Goal: Information Seeking & Learning: Learn about a topic

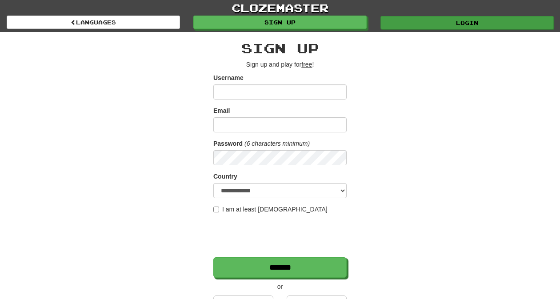
type input "*********"
click at [394, 24] on link "Login" at bounding box center [466, 22] width 173 height 13
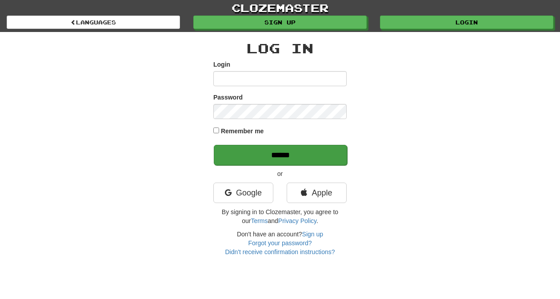
type input "*********"
click at [284, 158] on input "******" at bounding box center [280, 155] width 133 height 20
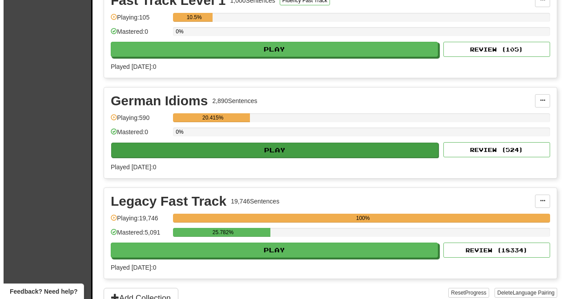
scroll to position [263, 0]
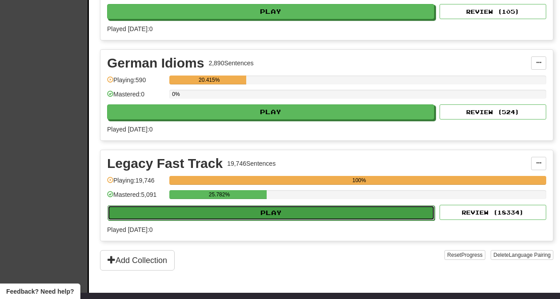
click at [283, 213] on button "Play" at bounding box center [271, 212] width 327 height 15
select select "**"
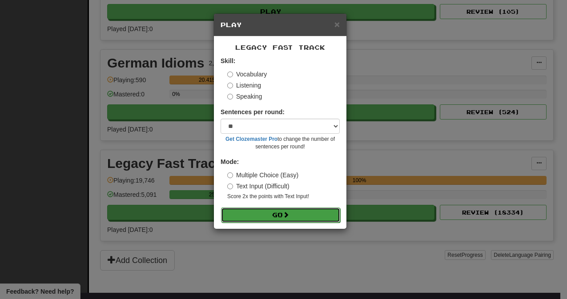
click at [283, 211] on button "Go" at bounding box center [280, 215] width 119 height 15
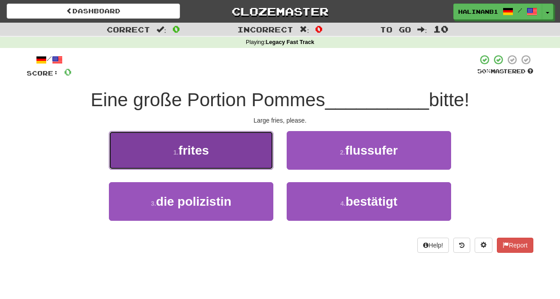
click at [249, 146] on button "1 . frites" at bounding box center [191, 150] width 164 height 39
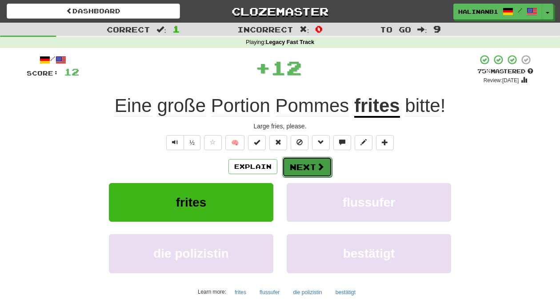
click at [295, 166] on button "Next" at bounding box center [307, 167] width 50 height 20
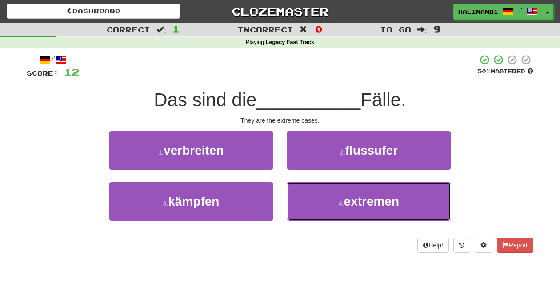
drag, startPoint x: 305, startPoint y: 216, endPoint x: 306, endPoint y: 180, distance: 36.5
click at [306, 211] on button "4 . extremen" at bounding box center [369, 201] width 164 height 39
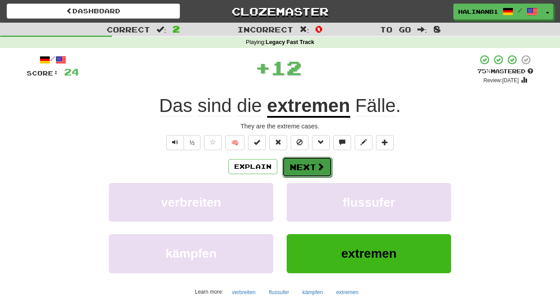
click at [300, 162] on button "Next" at bounding box center [307, 167] width 50 height 20
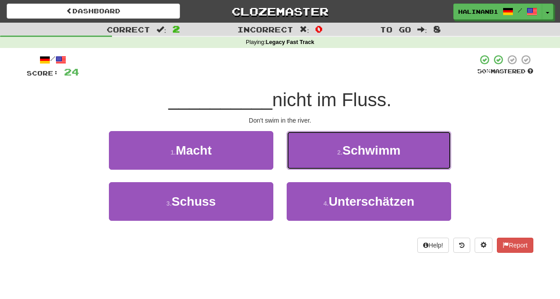
click at [300, 162] on button "2 . Schwimm" at bounding box center [369, 150] width 164 height 39
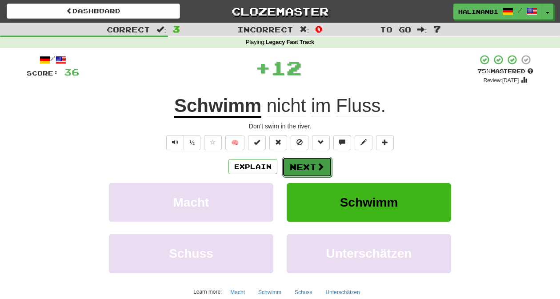
click at [300, 164] on button "Next" at bounding box center [307, 167] width 50 height 20
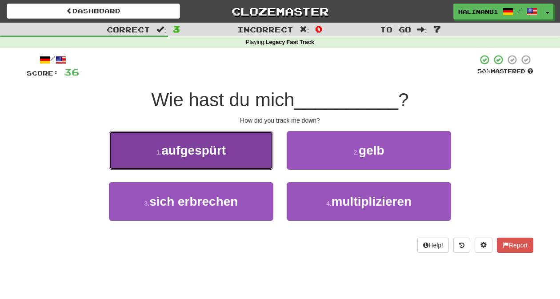
click at [262, 142] on button "1 . aufgespürt" at bounding box center [191, 150] width 164 height 39
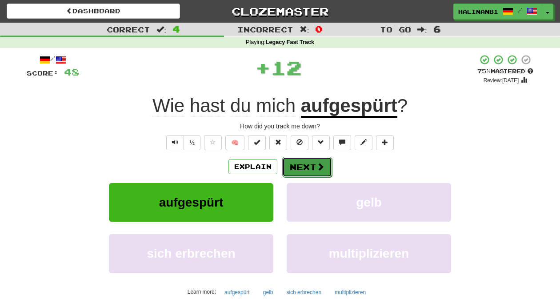
click at [321, 170] on span at bounding box center [320, 167] width 8 height 8
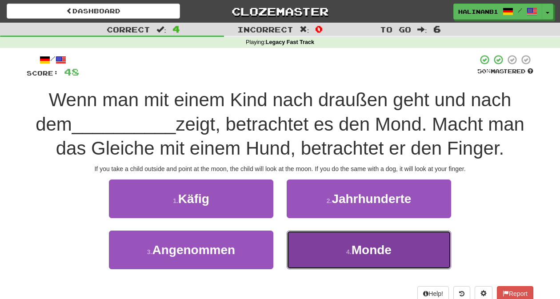
click at [308, 248] on button "4 . Monde" at bounding box center [369, 250] width 164 height 39
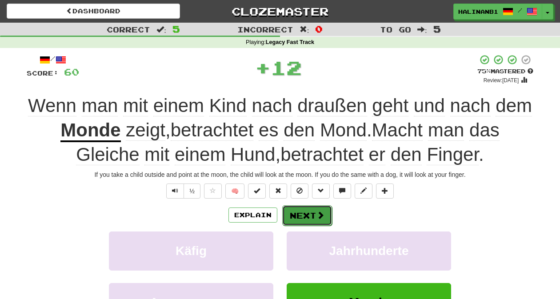
click at [303, 219] on button "Next" at bounding box center [307, 215] width 50 height 20
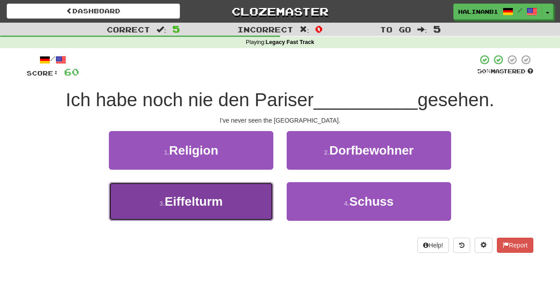
click at [256, 208] on button "3 . Eiffelturm" at bounding box center [191, 201] width 164 height 39
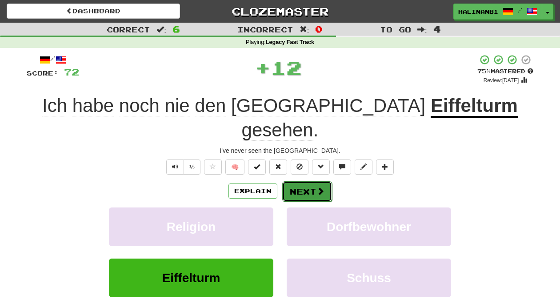
click at [323, 181] on button "Next" at bounding box center [307, 191] width 50 height 20
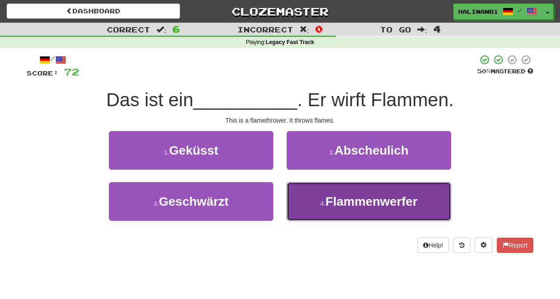
click at [308, 207] on button "4 . Flammenwerfer" at bounding box center [369, 201] width 164 height 39
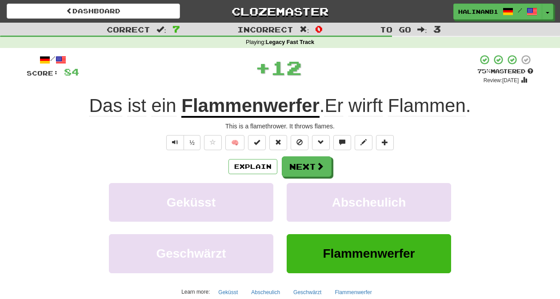
click at [311, 151] on div "/ Score: 84 + 12 75 % Mastered Review: 2025-09-14 Das ist ein Flammenwerfer . E…" at bounding box center [280, 193] width 507 height 279
click at [311, 163] on button "Next" at bounding box center [307, 167] width 50 height 20
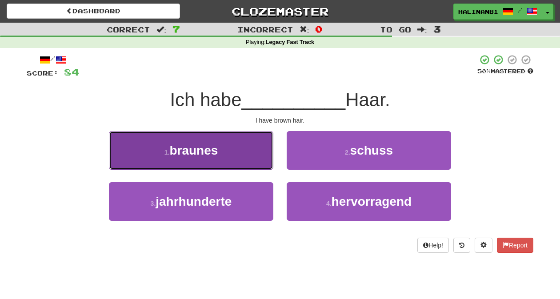
drag, startPoint x: 245, startPoint y: 148, endPoint x: 253, endPoint y: 154, distance: 10.4
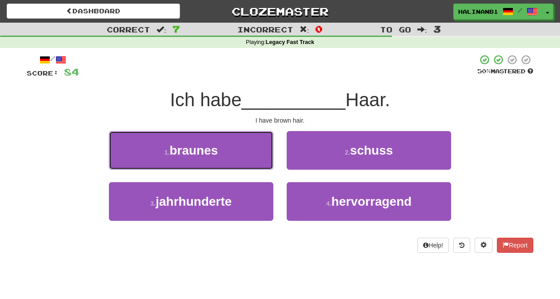
click at [245, 148] on button "1 . braunes" at bounding box center [191, 150] width 164 height 39
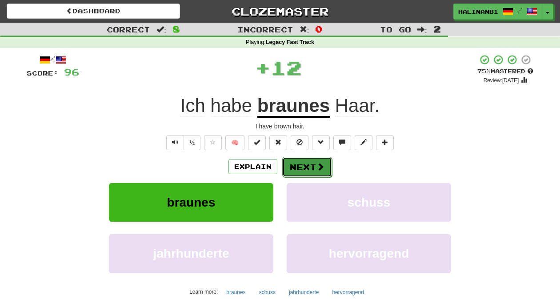
click at [316, 167] on span at bounding box center [320, 167] width 8 height 8
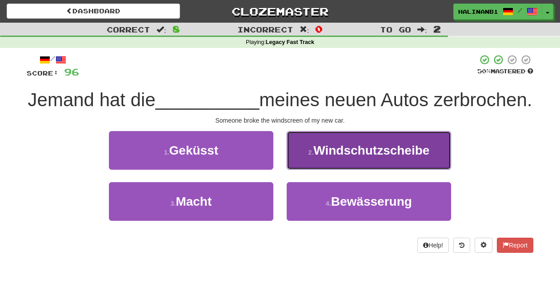
click at [311, 163] on button "2 . Windschutzscheibe" at bounding box center [369, 150] width 164 height 39
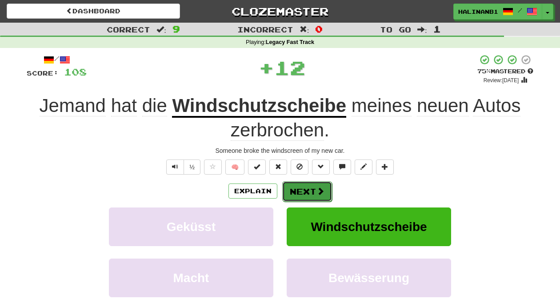
click at [312, 193] on button "Next" at bounding box center [307, 191] width 50 height 20
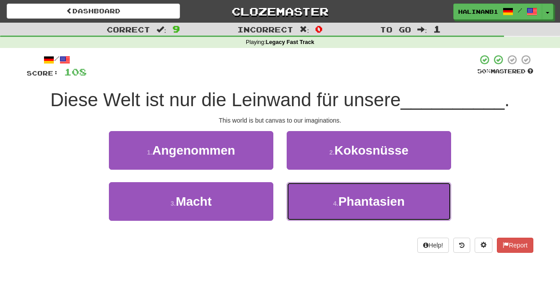
click at [312, 193] on button "4 . Phantasien" at bounding box center [369, 201] width 164 height 39
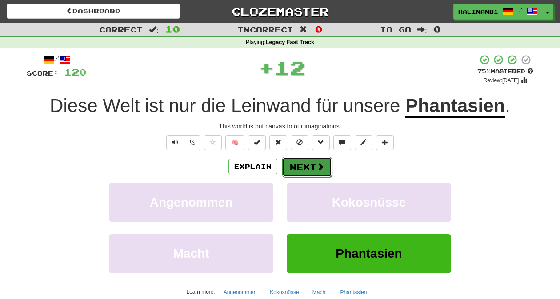
click at [308, 165] on button "Next" at bounding box center [307, 167] width 50 height 20
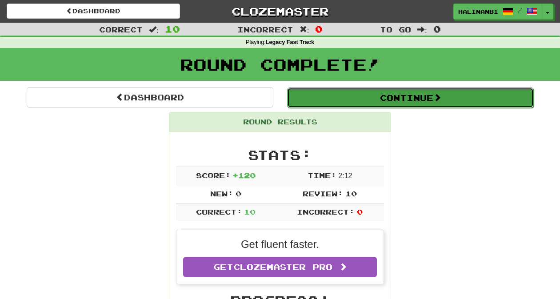
click at [305, 100] on button "Continue" at bounding box center [410, 98] width 247 height 20
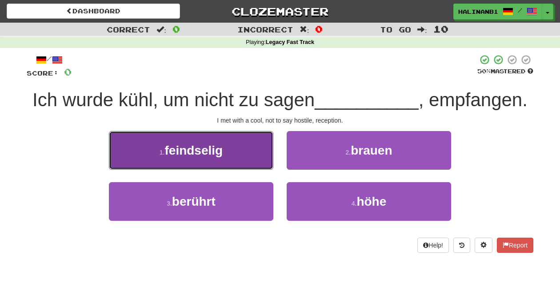
click at [232, 157] on button "1 . feindselig" at bounding box center [191, 150] width 164 height 39
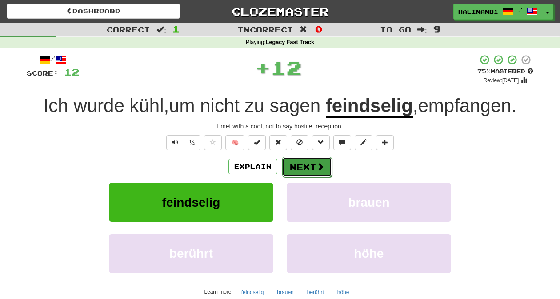
click at [294, 167] on button "Next" at bounding box center [307, 167] width 50 height 20
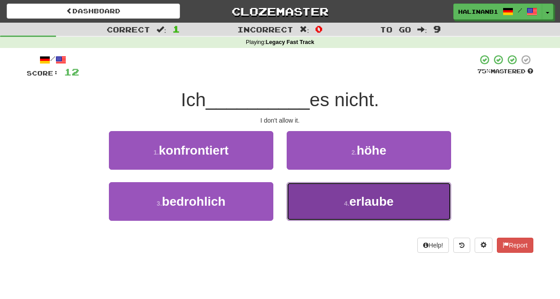
click at [308, 191] on button "4 . erlaube" at bounding box center [369, 201] width 164 height 39
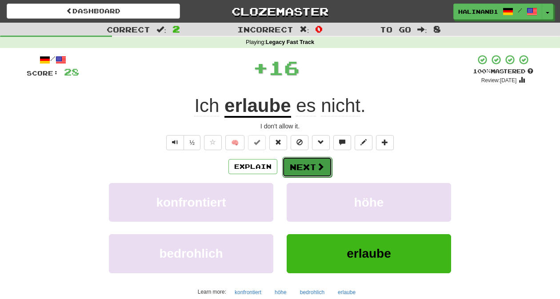
click at [303, 164] on button "Next" at bounding box center [307, 167] width 50 height 20
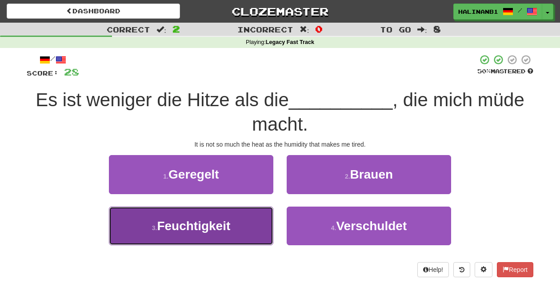
click at [241, 228] on button "3 . Feuchtigkeit" at bounding box center [191, 226] width 164 height 39
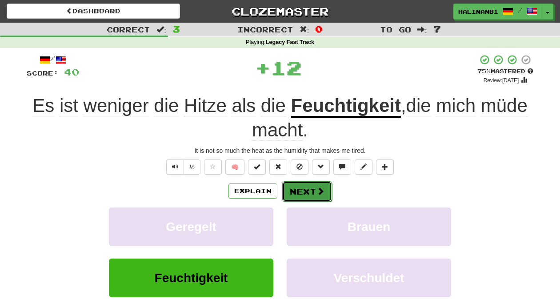
click at [299, 187] on button "Next" at bounding box center [307, 191] width 50 height 20
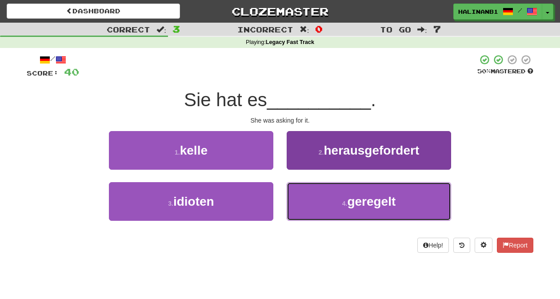
click at [326, 184] on button "4 . geregelt" at bounding box center [369, 201] width 164 height 39
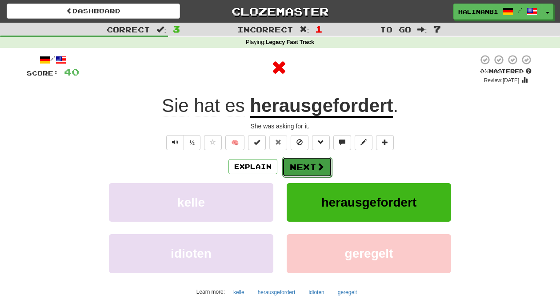
click at [317, 171] on span at bounding box center [320, 167] width 8 height 8
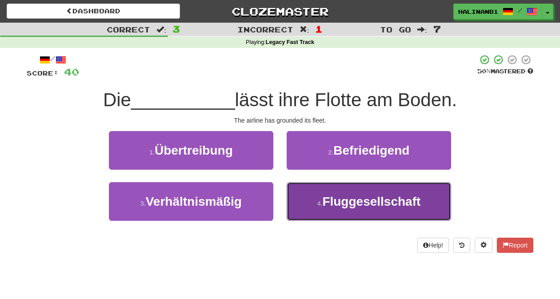
click at [305, 203] on button "4 . Fluggesellschaft" at bounding box center [369, 201] width 164 height 39
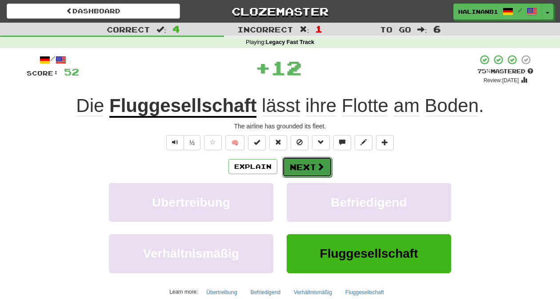
click at [308, 159] on button "Next" at bounding box center [307, 167] width 50 height 20
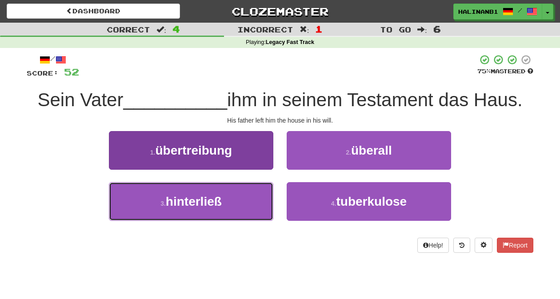
drag, startPoint x: 245, startPoint y: 206, endPoint x: 273, endPoint y: 206, distance: 28.0
click at [245, 206] on button "3 . hinterließ" at bounding box center [191, 201] width 164 height 39
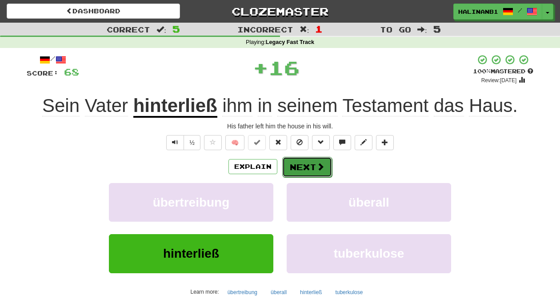
click at [326, 170] on button "Next" at bounding box center [307, 167] width 50 height 20
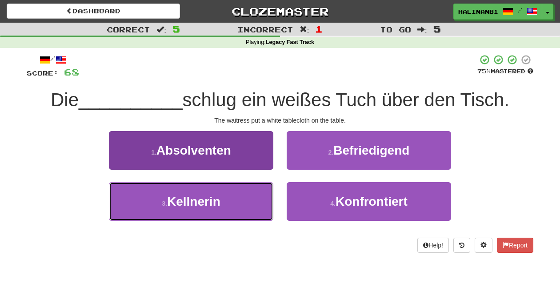
drag, startPoint x: 236, startPoint y: 209, endPoint x: 249, endPoint y: 198, distance: 16.7
click at [237, 208] on button "3 . Kellnerin" at bounding box center [191, 201] width 164 height 39
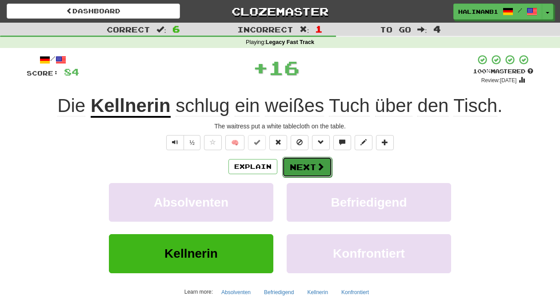
click at [294, 164] on button "Next" at bounding box center [307, 167] width 50 height 20
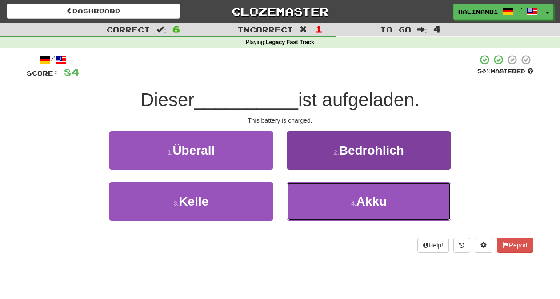
drag, startPoint x: 302, startPoint y: 213, endPoint x: 304, endPoint y: 193, distance: 20.1
click at [303, 211] on button "4 . Akku" at bounding box center [369, 201] width 164 height 39
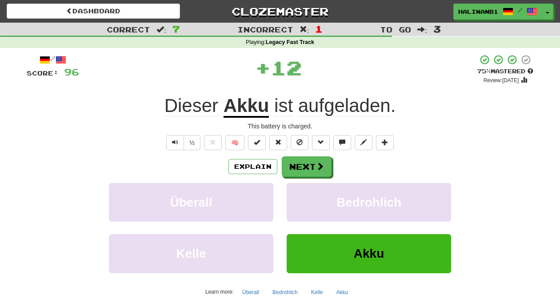
click at [307, 156] on div "/ Score: 96 + 12 75 % Mastered Review: 2025-09-14 Dieser Akku ist aufgeladen . …" at bounding box center [280, 193] width 507 height 279
click at [307, 160] on button "Next" at bounding box center [307, 167] width 50 height 20
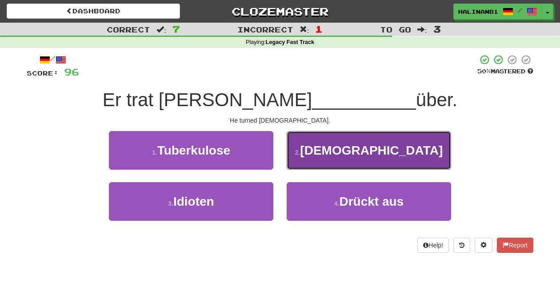
click at [307, 162] on button "2 . Christentum" at bounding box center [369, 150] width 164 height 39
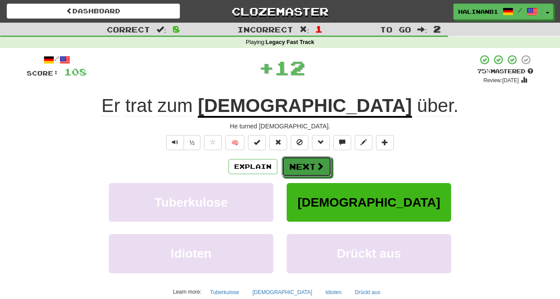
click at [307, 162] on button "Next" at bounding box center [307, 166] width 50 height 20
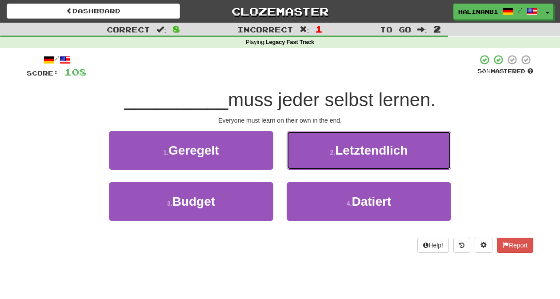
click at [307, 162] on button "2 . Letztendlich" at bounding box center [369, 150] width 164 height 39
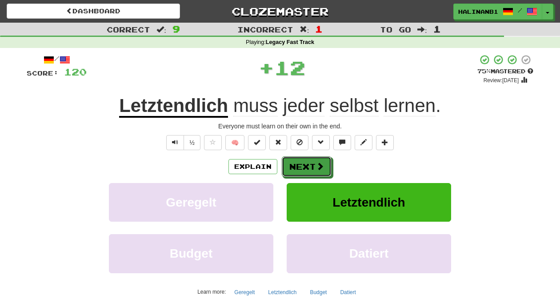
click at [307, 162] on button "Next" at bounding box center [307, 166] width 50 height 20
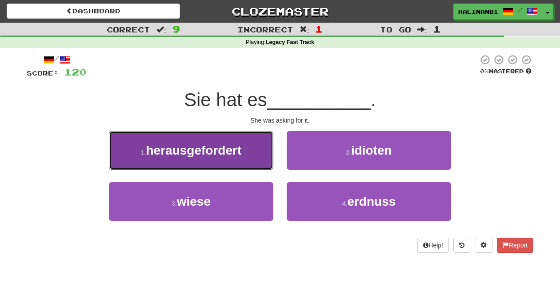
click at [255, 160] on button "1 . herausgefordert" at bounding box center [191, 150] width 164 height 39
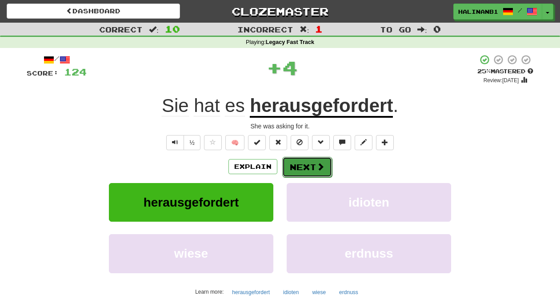
click at [290, 166] on button "Next" at bounding box center [307, 167] width 50 height 20
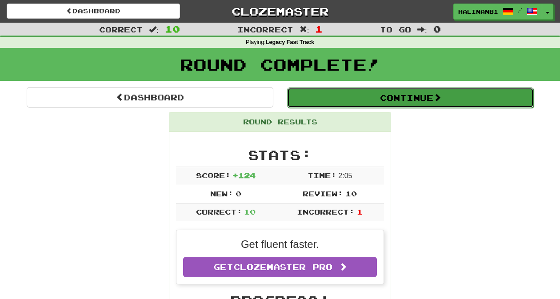
click at [336, 99] on button "Continue" at bounding box center [410, 98] width 247 height 20
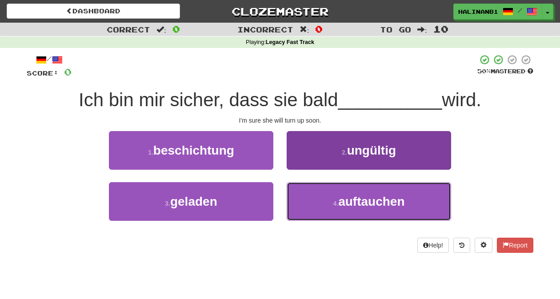
click at [307, 208] on button "4 . auftauchen" at bounding box center [369, 201] width 164 height 39
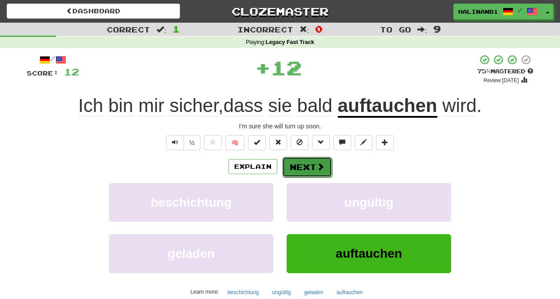
click at [321, 164] on span at bounding box center [320, 167] width 8 height 8
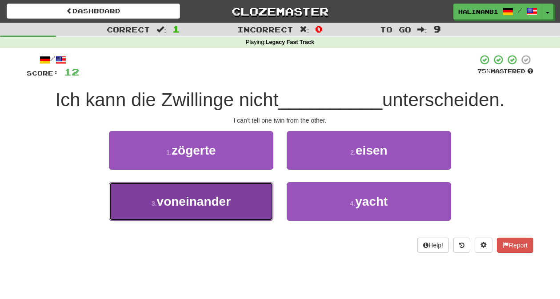
click at [251, 202] on button "3 . voneinander" at bounding box center [191, 201] width 164 height 39
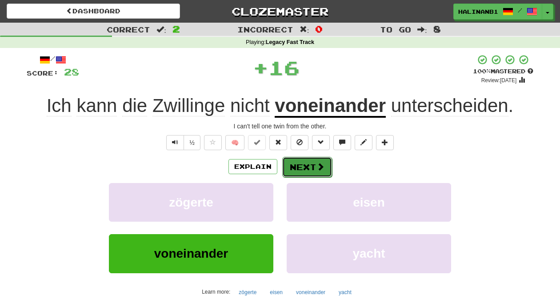
click at [321, 163] on span at bounding box center [320, 167] width 8 height 8
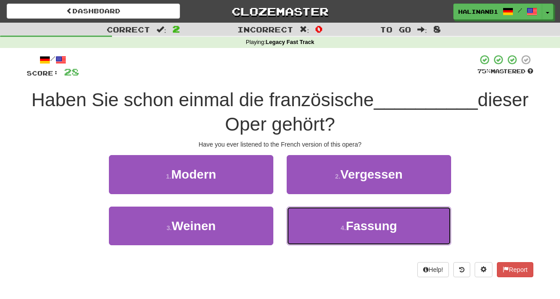
drag, startPoint x: 311, startPoint y: 225, endPoint x: 320, endPoint y: 202, distance: 24.8
click at [312, 223] on button "4 . Fassung" at bounding box center [369, 226] width 164 height 39
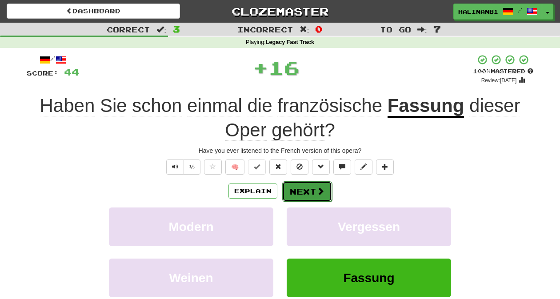
click at [321, 188] on span at bounding box center [320, 191] width 8 height 8
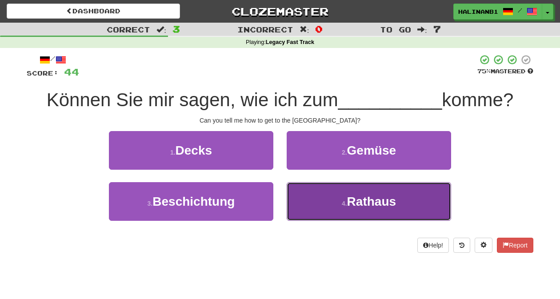
click at [313, 214] on button "4 . Rathaus" at bounding box center [369, 201] width 164 height 39
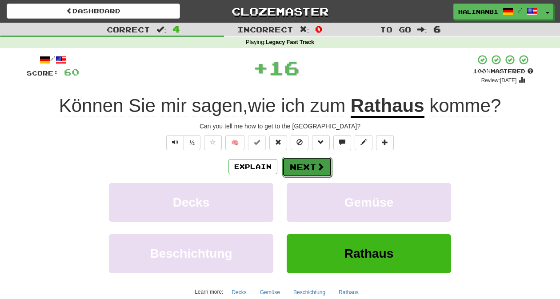
click at [313, 168] on button "Next" at bounding box center [307, 167] width 50 height 20
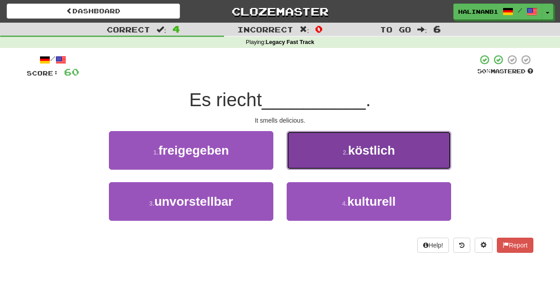
click at [315, 159] on button "2 . köstlich" at bounding box center [369, 150] width 164 height 39
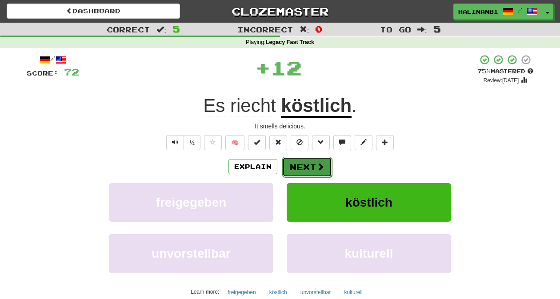
click at [312, 162] on button "Next" at bounding box center [307, 167] width 50 height 20
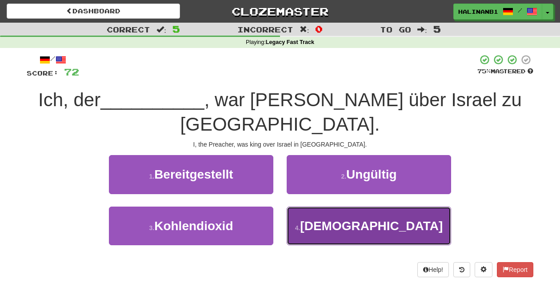
drag, startPoint x: 310, startPoint y: 200, endPoint x: 305, endPoint y: 188, distance: 13.2
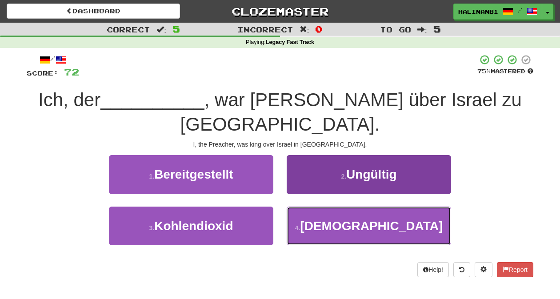
click at [310, 207] on button "4 . Prediger" at bounding box center [369, 226] width 164 height 39
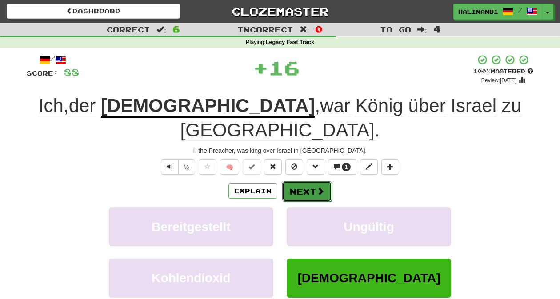
click at [305, 181] on button "Next" at bounding box center [307, 191] width 50 height 20
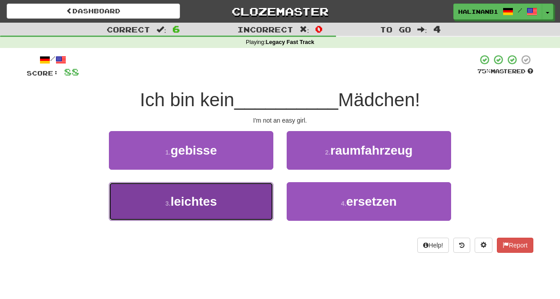
click at [235, 195] on button "3 . leichtes" at bounding box center [191, 201] width 164 height 39
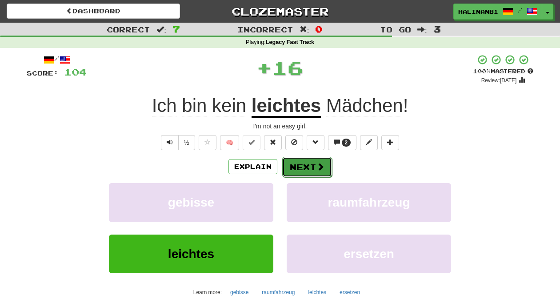
click at [297, 160] on button "Next" at bounding box center [307, 167] width 50 height 20
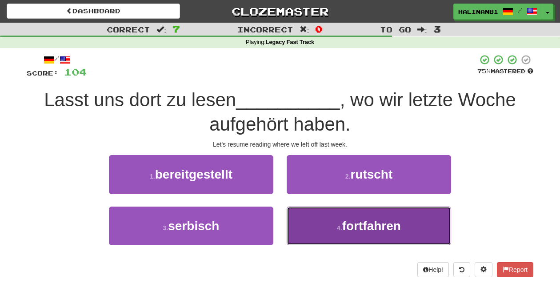
click at [292, 232] on button "4 . fortfahren" at bounding box center [369, 226] width 164 height 39
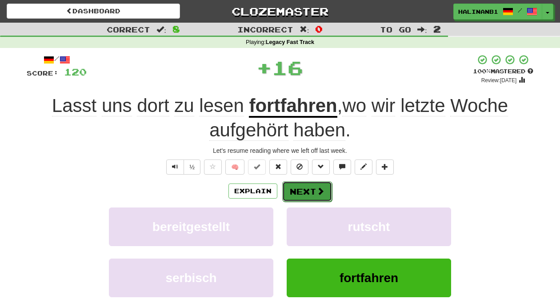
click at [312, 190] on button "Next" at bounding box center [307, 191] width 50 height 20
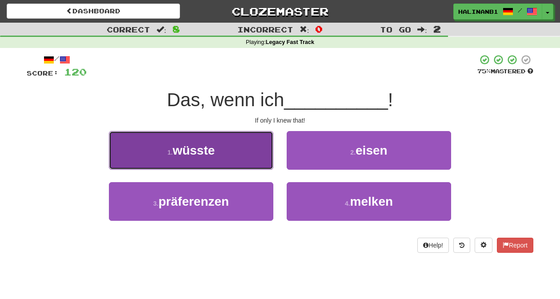
click at [255, 164] on button "1 . wüsste" at bounding box center [191, 150] width 164 height 39
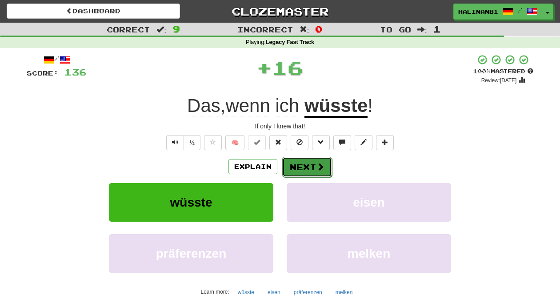
click at [304, 168] on button "Next" at bounding box center [307, 167] width 50 height 20
